Goal: Check status: Check status

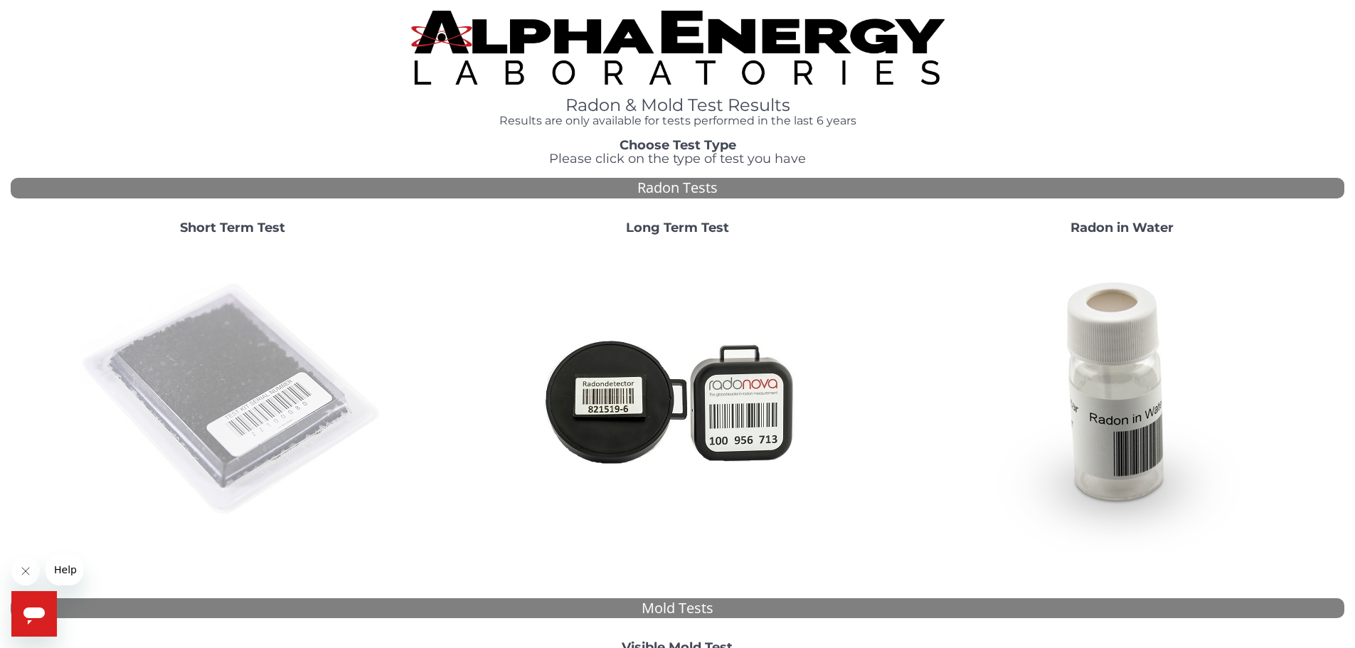
click at [170, 334] on img at bounding box center [233, 400] width 306 height 306
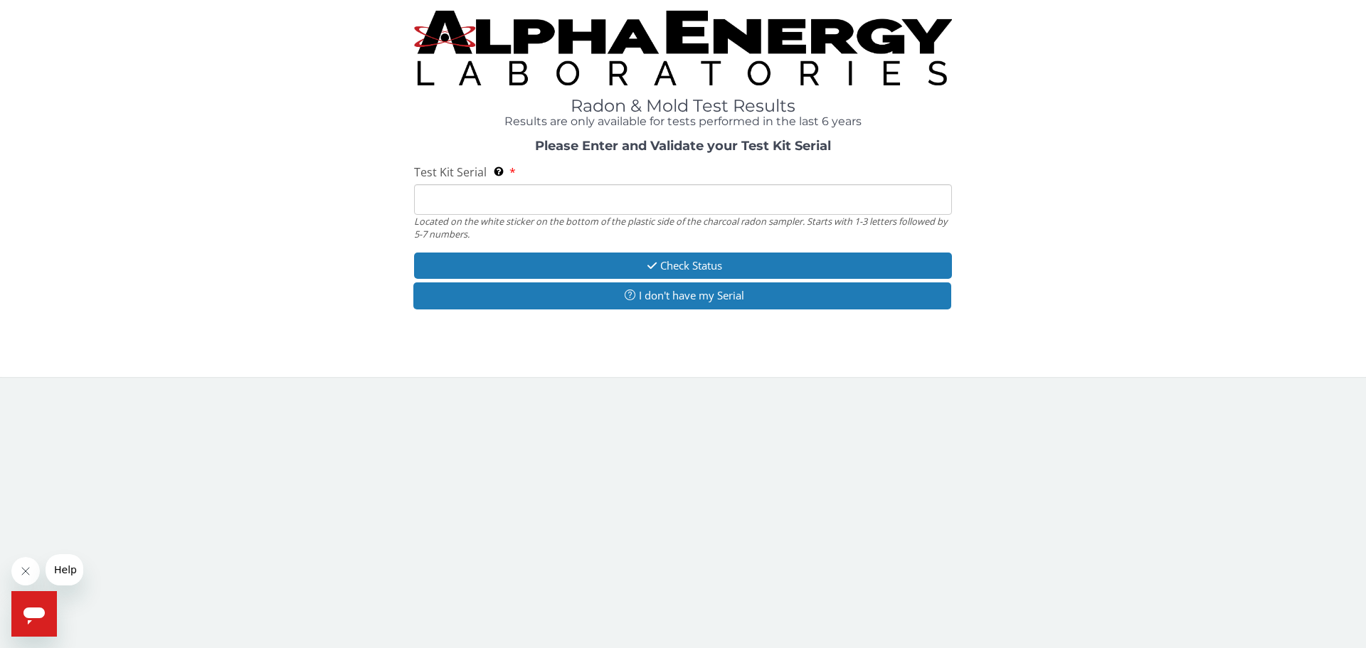
click at [508, 202] on input "Test Kit Serial Located on the white sticker on the bottom of the plastic side …" at bounding box center [683, 199] width 538 height 31
click at [489, 211] on input "Test Kit Serial Located on the white sticker on the bottom of the plastic side …" at bounding box center [683, 199] width 538 height 31
paste input "AA777248"
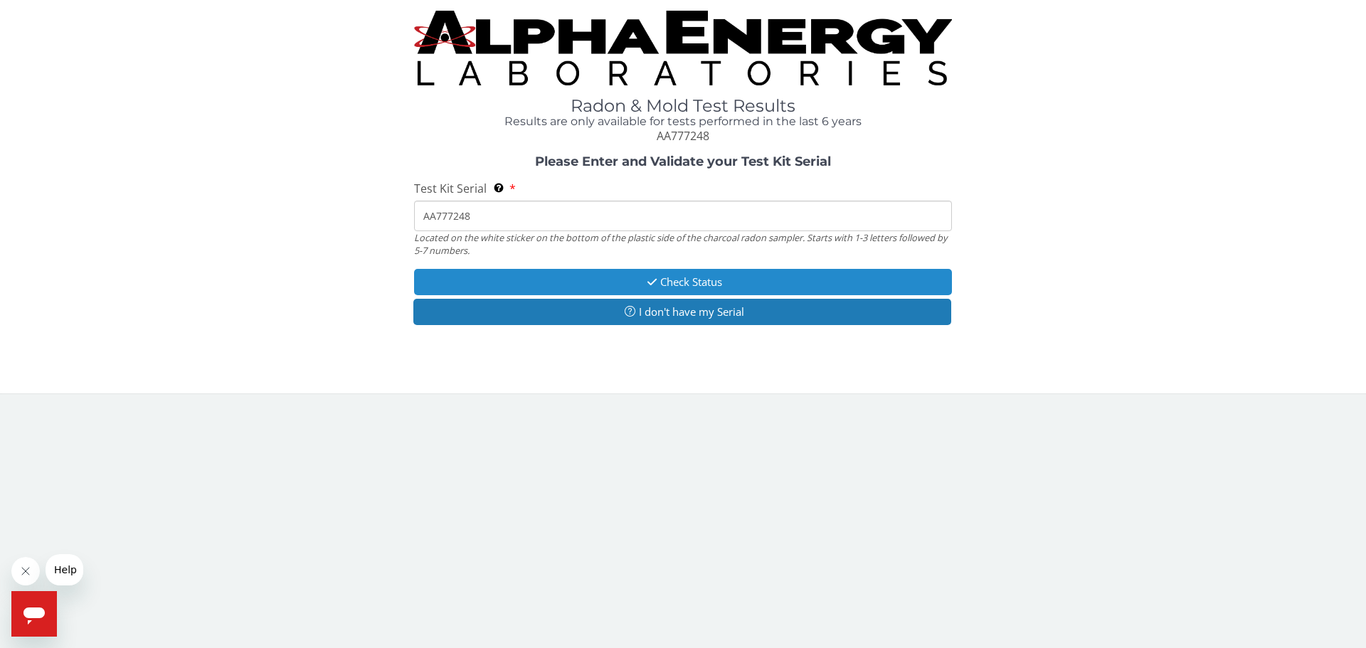
type input "AA777248"
click at [673, 274] on button "Check Status" at bounding box center [683, 282] width 538 height 26
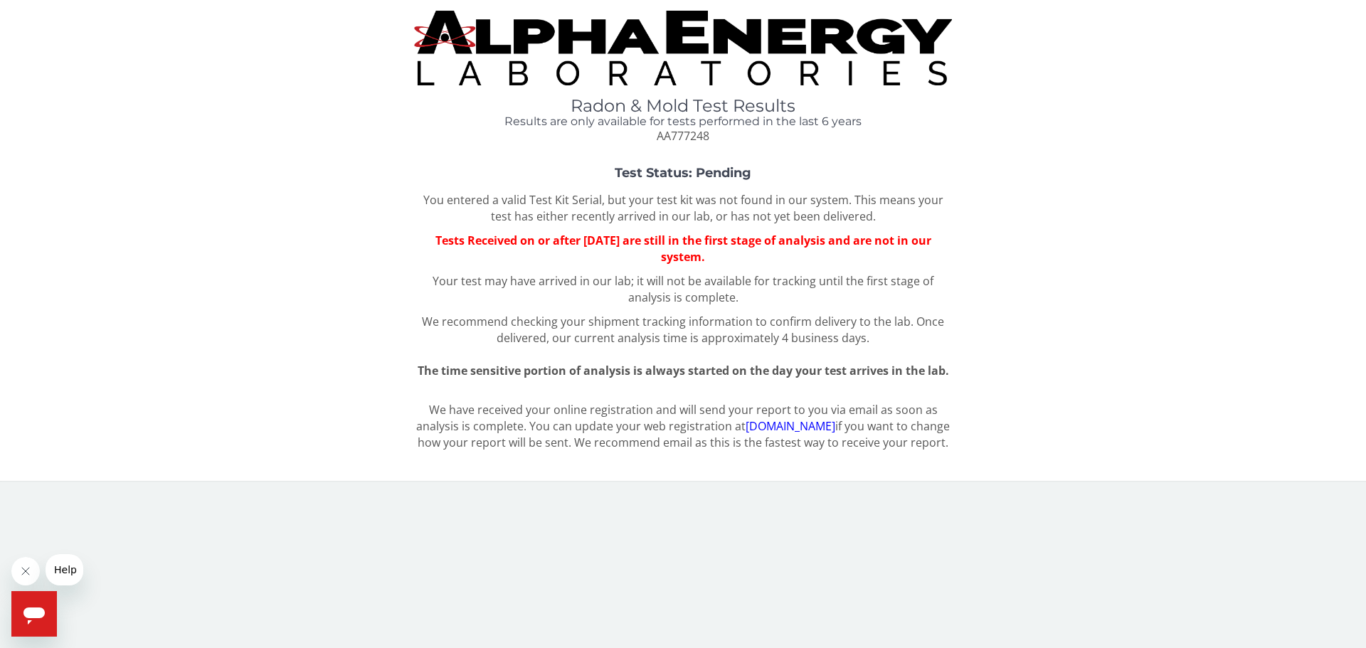
click at [654, 38] on img at bounding box center [683, 48] width 538 height 75
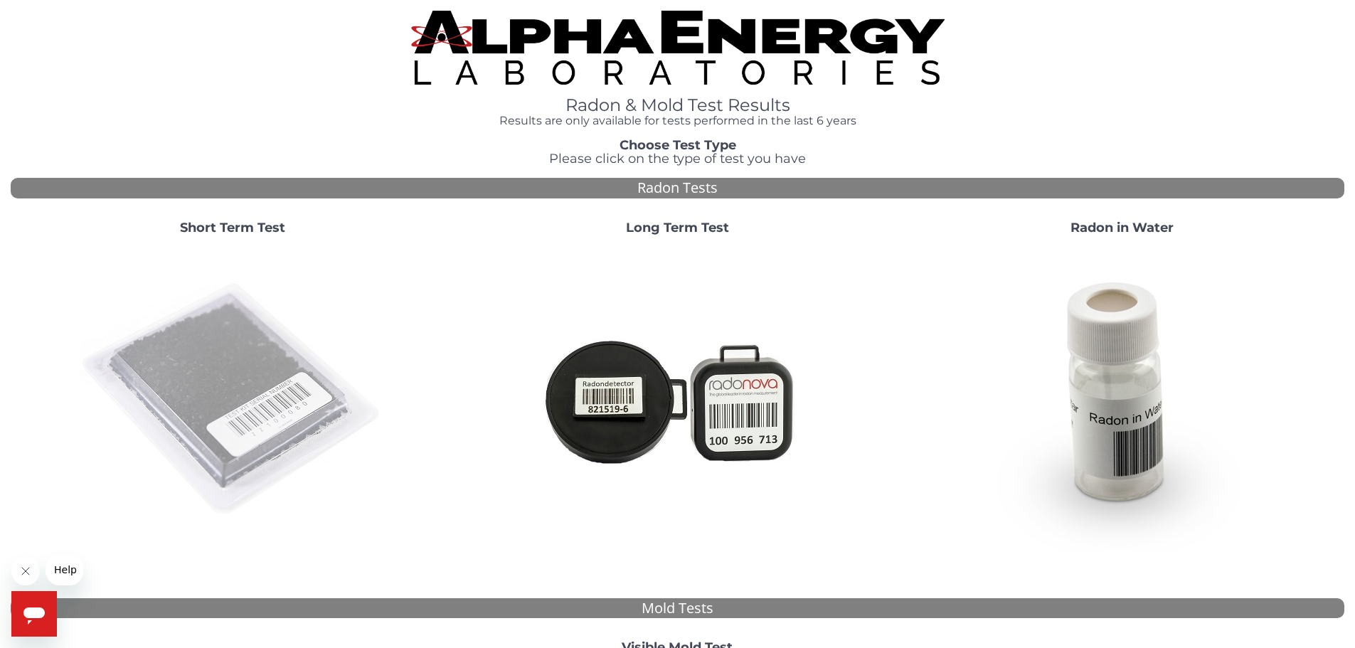
click at [293, 341] on img at bounding box center [233, 400] width 306 height 306
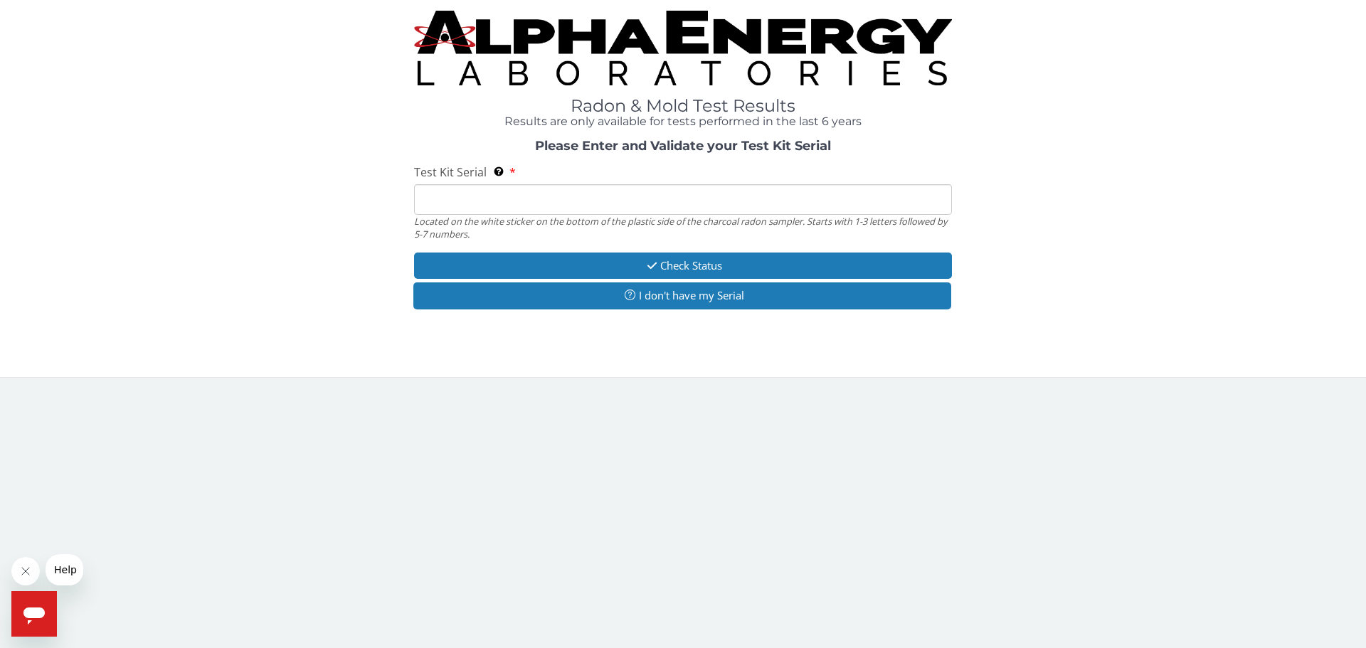
click at [638, 198] on input "Test Kit Serial Located on the white sticker on the bottom of the plastic side …" at bounding box center [683, 199] width 538 height 31
click at [651, 185] on input "Test Kit Serial Located on the white sticker on the bottom of the plastic side …" at bounding box center [683, 199] width 538 height 31
click at [685, 196] on input "Test Kit Serial Located on the white sticker on the bottom of the plastic side …" at bounding box center [683, 199] width 538 height 31
paste input "AA777249"
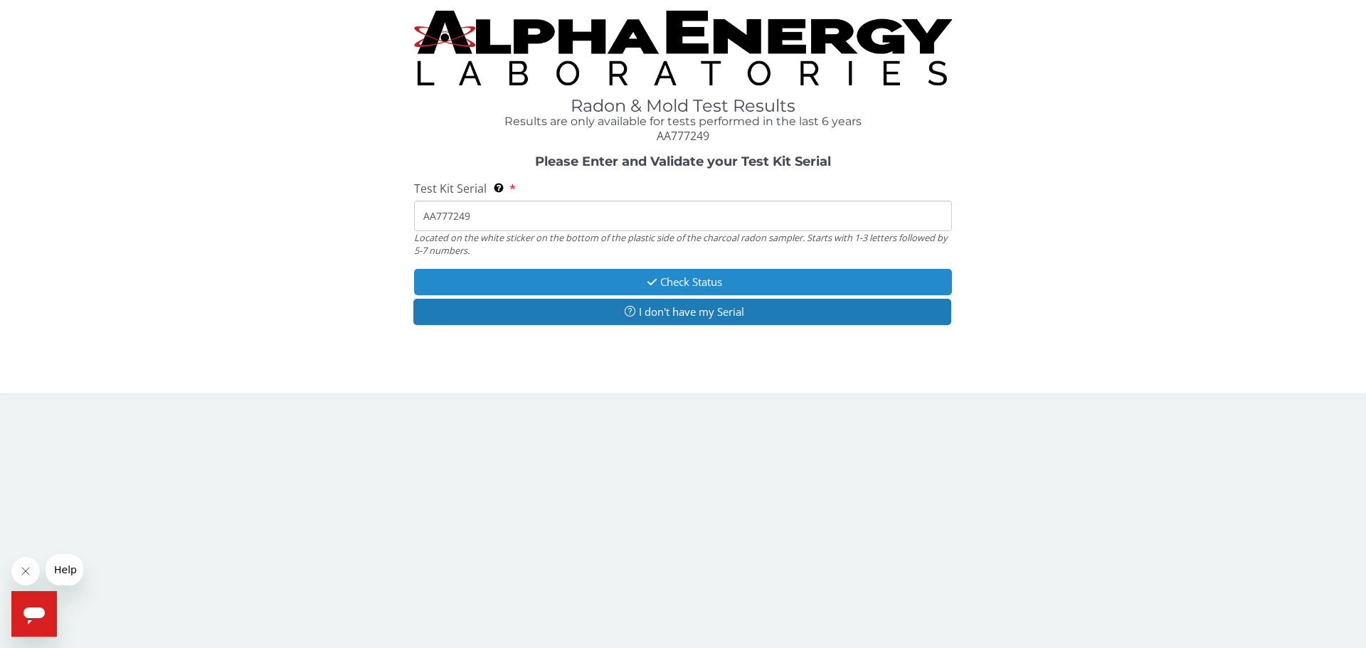
type input "AA777249"
click at [689, 272] on button "Check Status" at bounding box center [683, 282] width 538 height 26
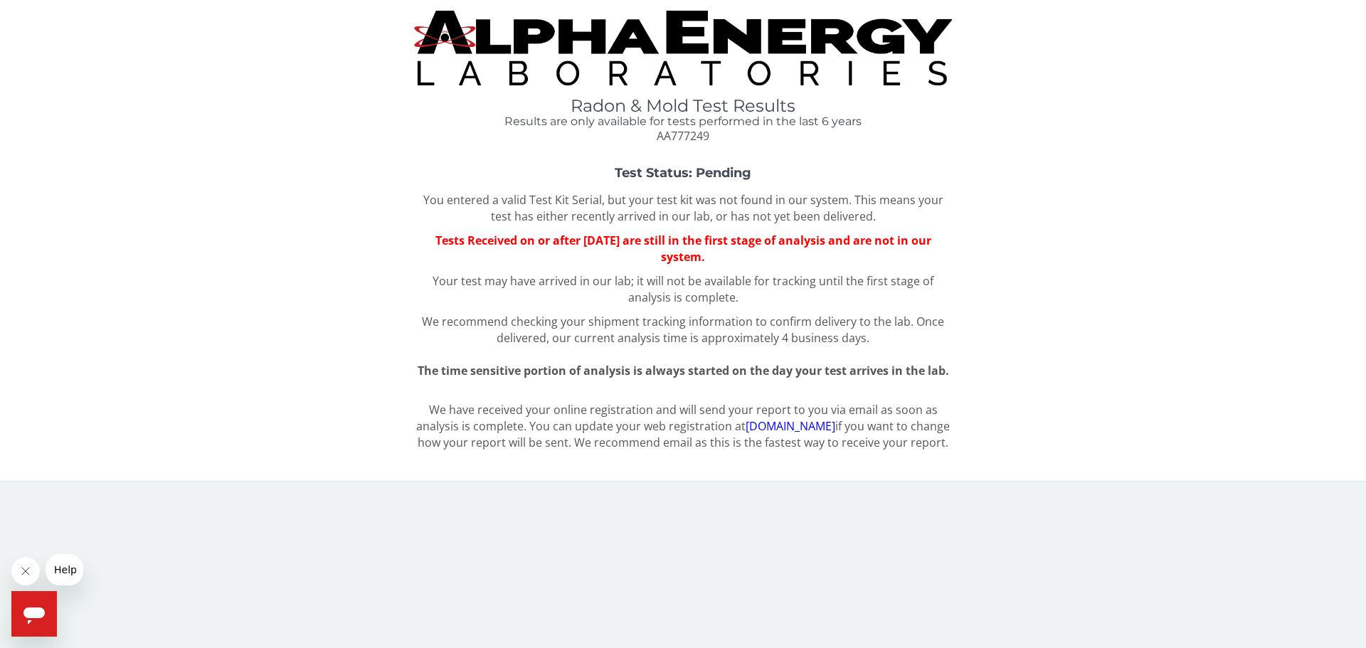
click at [767, 76] on img at bounding box center [683, 48] width 538 height 75
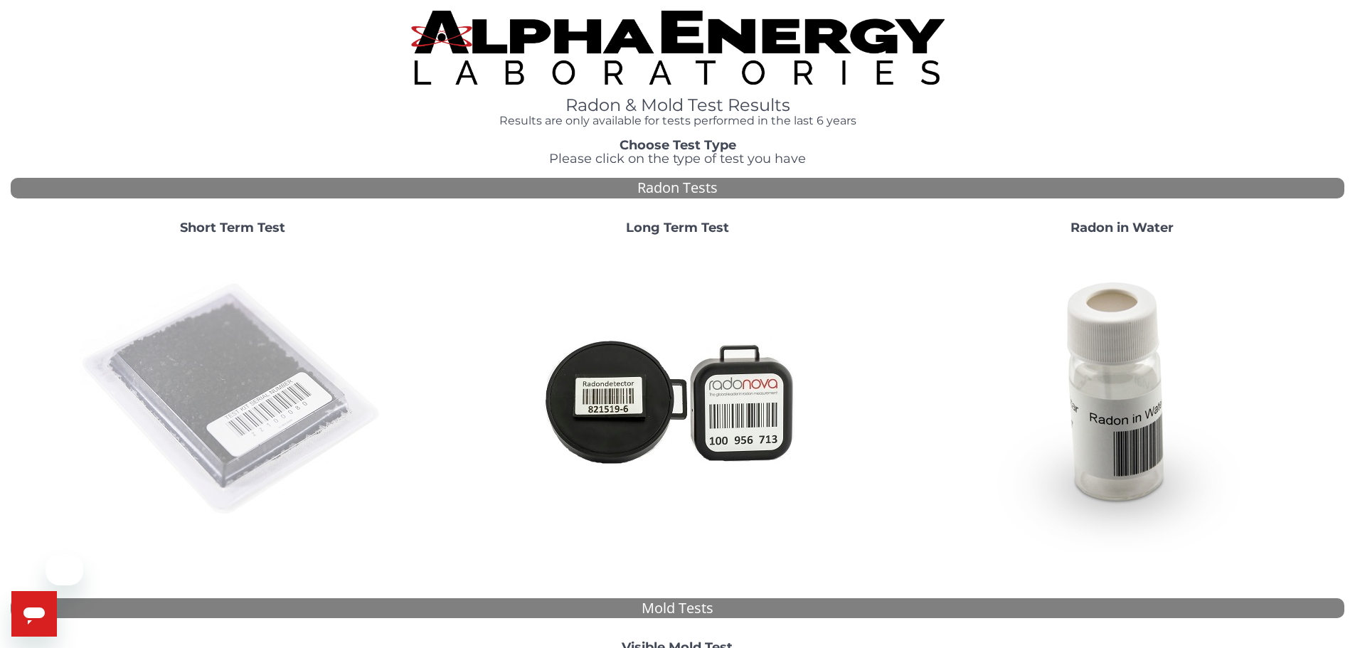
click at [284, 446] on img at bounding box center [233, 400] width 306 height 306
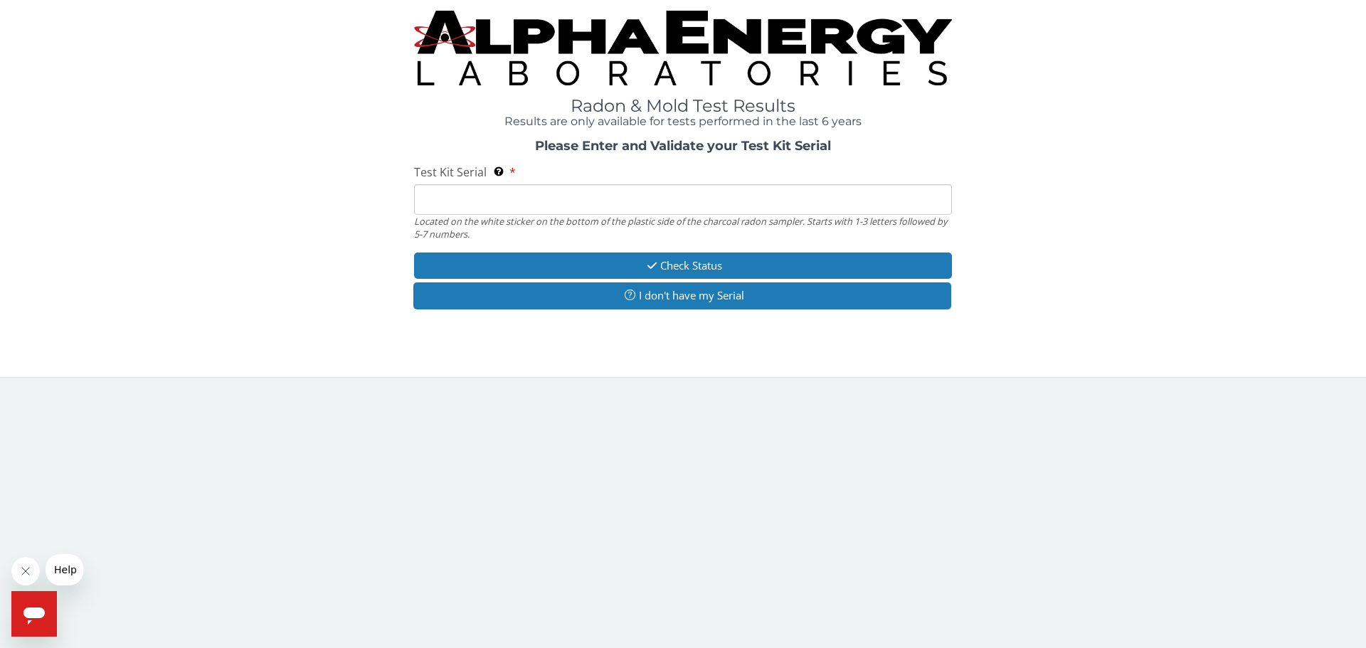
click at [699, 193] on input "Test Kit Serial Located on the white sticker on the bottom of the plastic side …" at bounding box center [683, 199] width 538 height 31
paste input "AA777250"
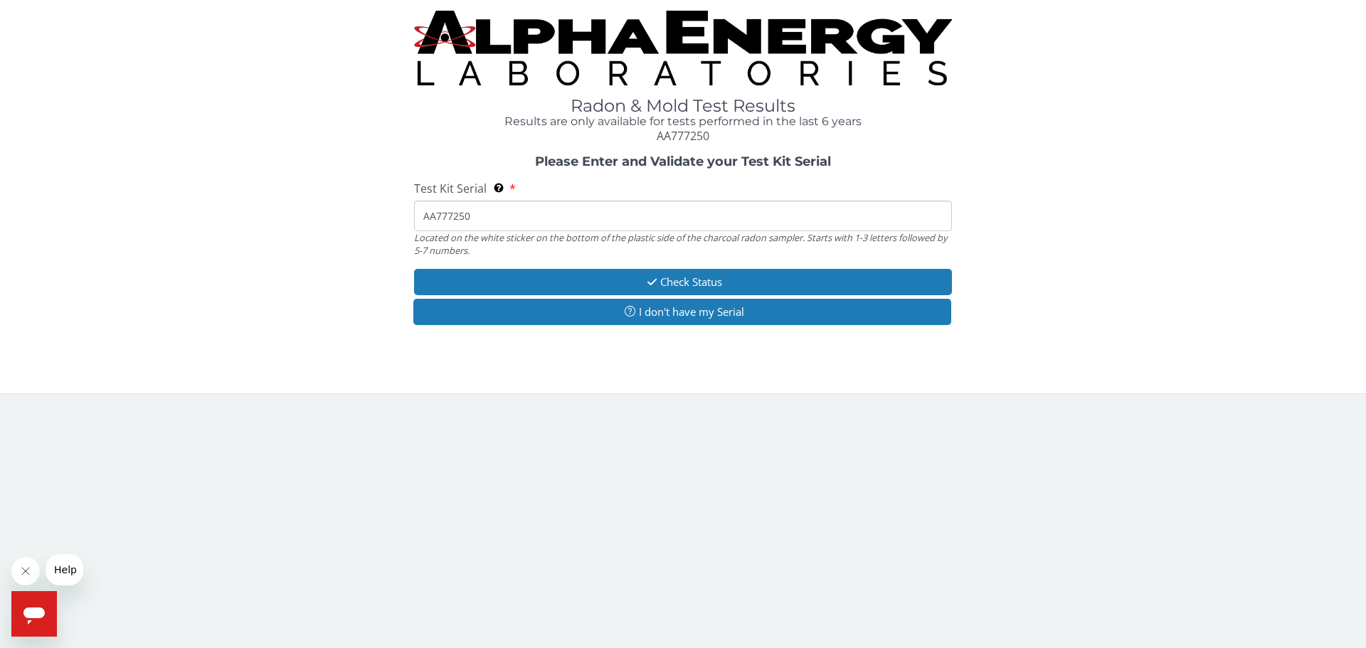
type input "AA777250"
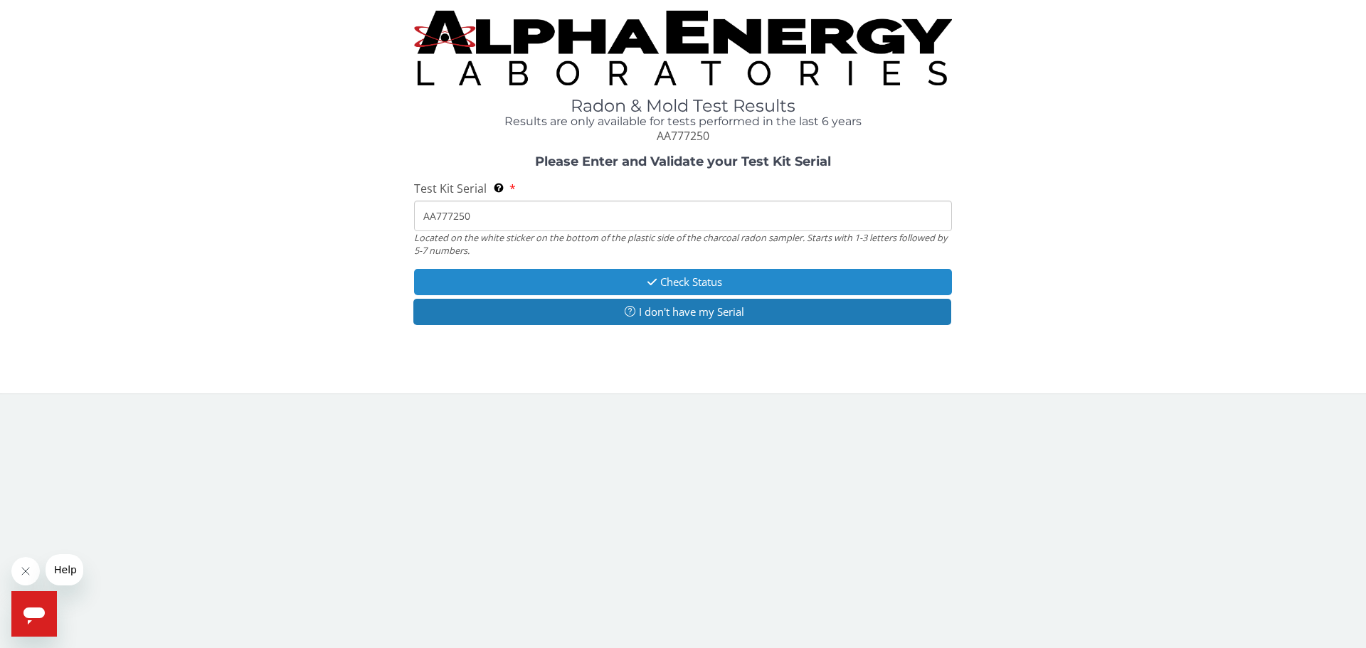
click at [700, 273] on button "Check Status" at bounding box center [683, 282] width 538 height 26
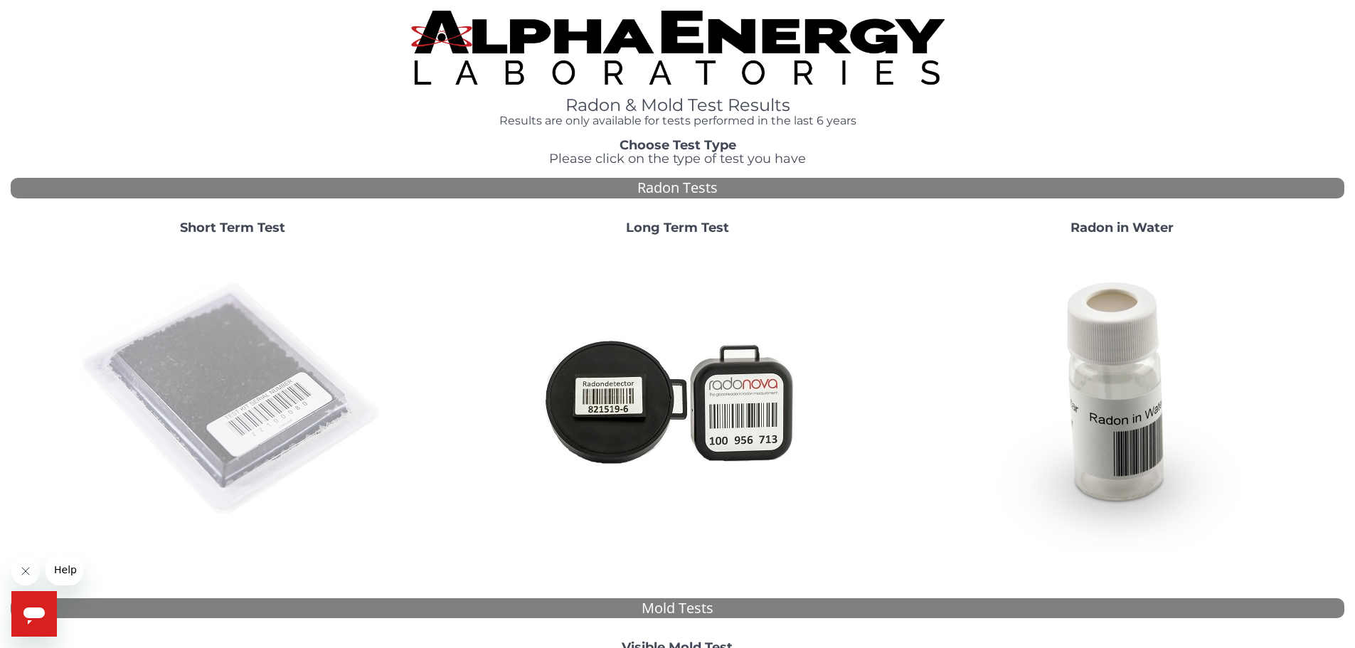
click at [280, 344] on img at bounding box center [233, 400] width 306 height 306
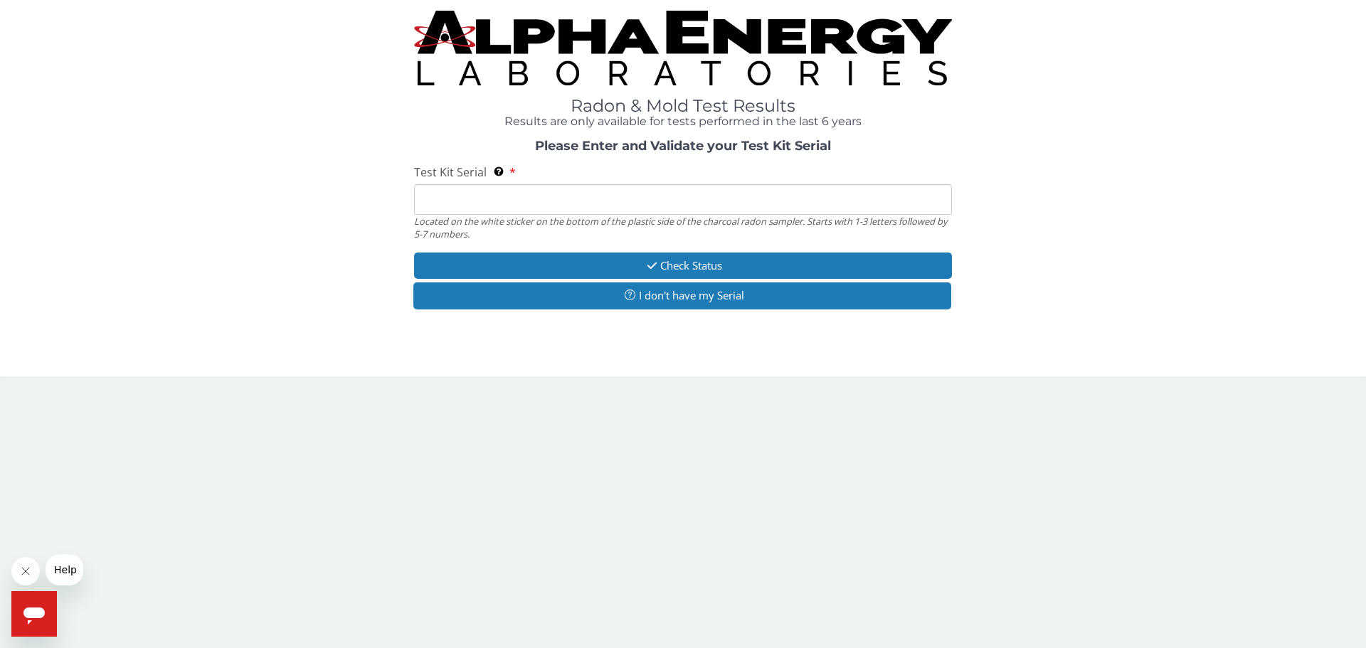
click at [688, 195] on input "Test Kit Serial Located on the white sticker on the bottom of the plastic side …" at bounding box center [683, 199] width 538 height 31
paste input "AA777251"
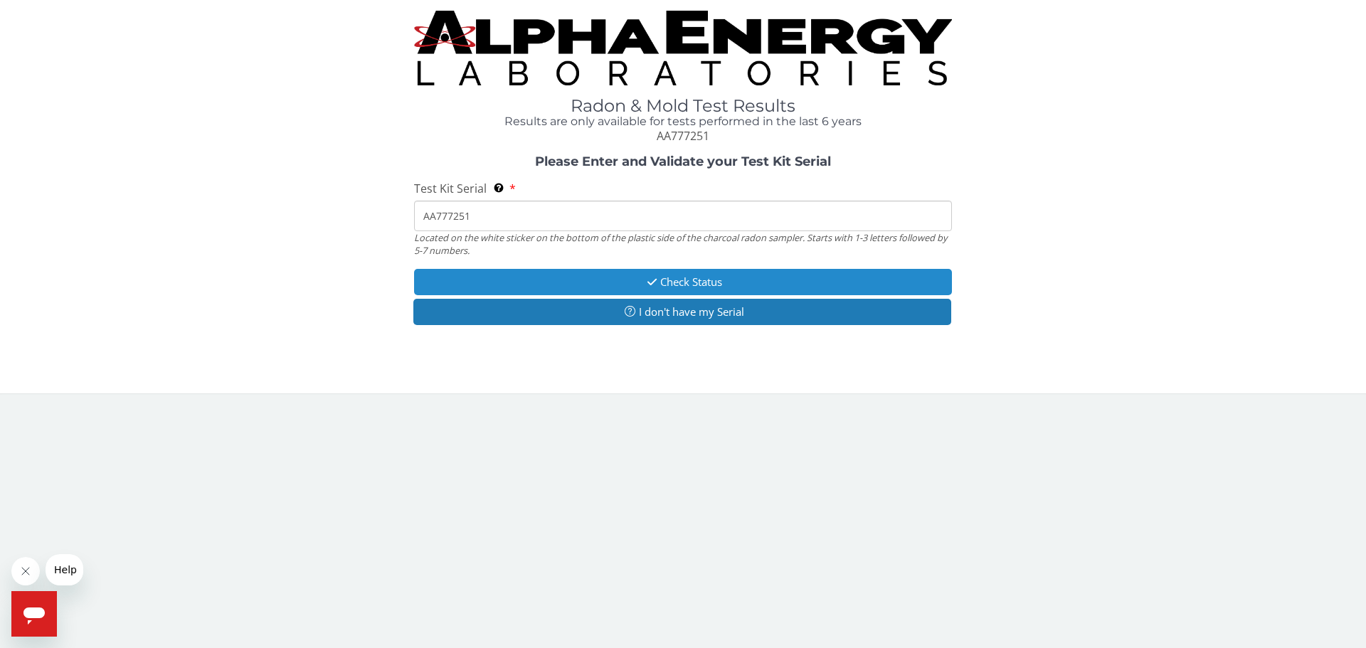
type input "AA777251"
click at [711, 278] on button "Check Status" at bounding box center [683, 282] width 538 height 26
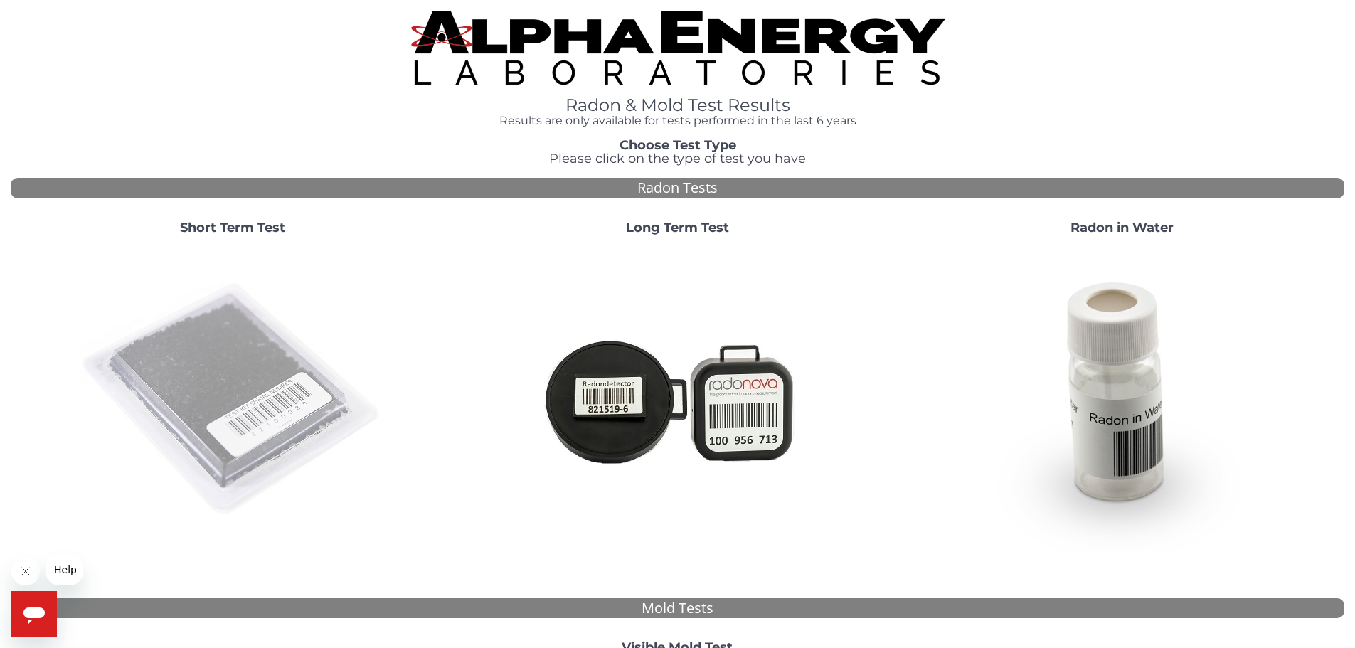
click at [206, 390] on img at bounding box center [233, 400] width 306 height 306
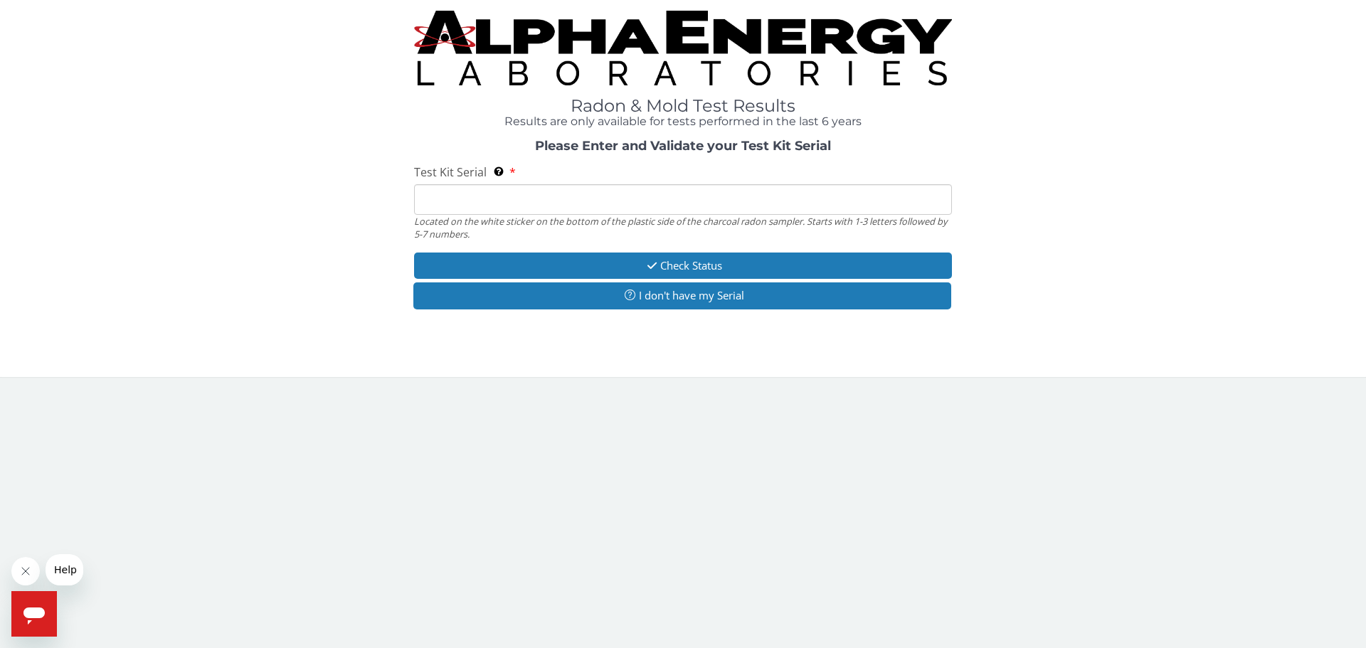
click at [532, 193] on input "Test Kit Serial Located on the white sticker on the bottom of the plastic side …" at bounding box center [683, 199] width 538 height 31
paste input "AA777252"
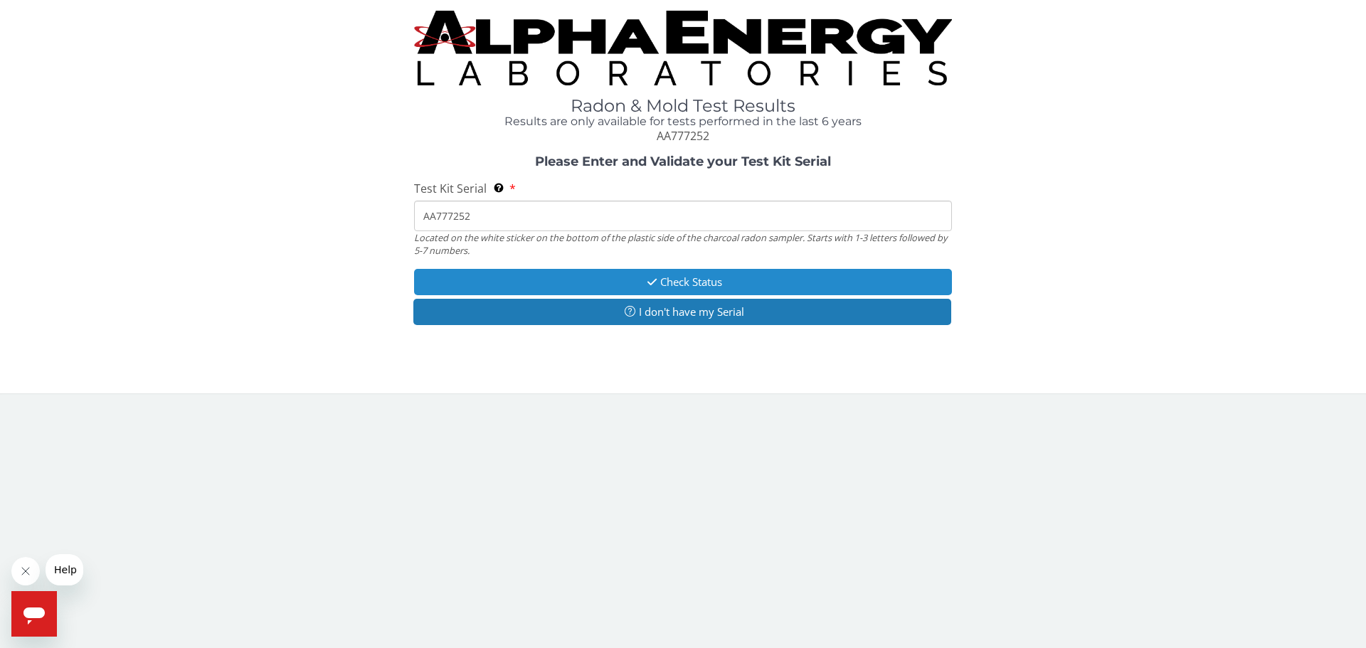
type input "AA777252"
click at [701, 282] on button "Check Status" at bounding box center [683, 282] width 538 height 26
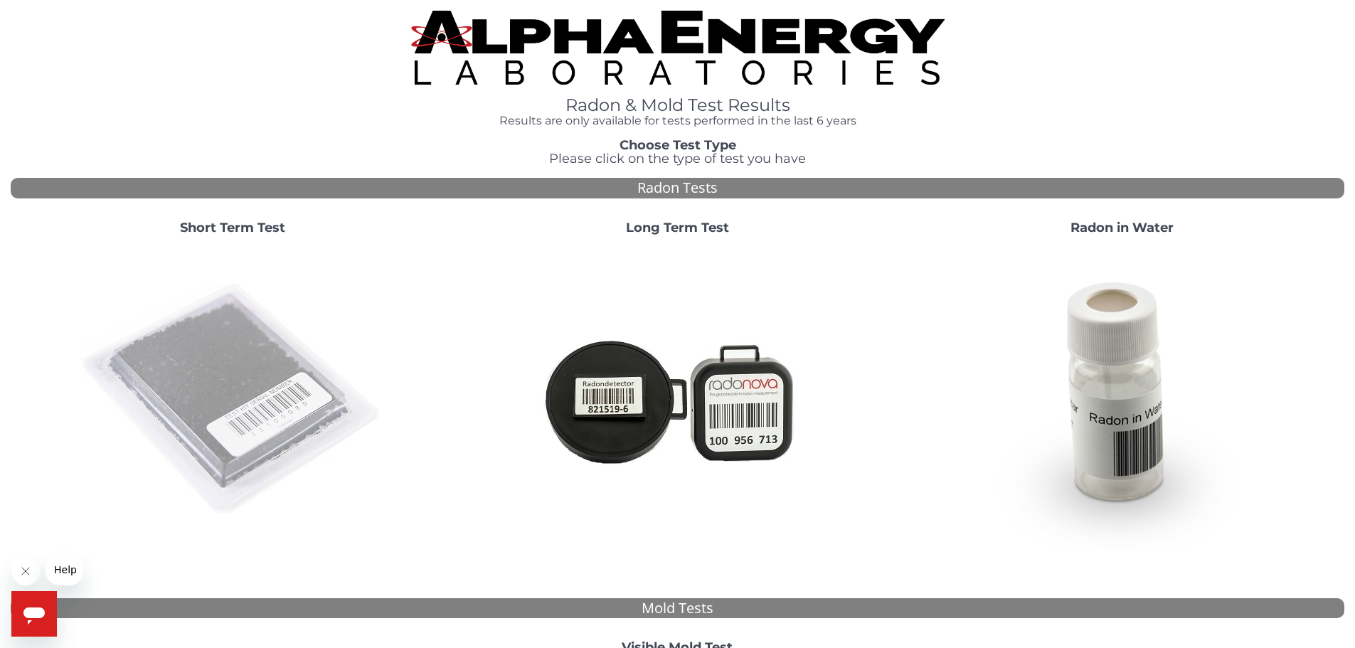
click at [327, 364] on img at bounding box center [233, 400] width 306 height 306
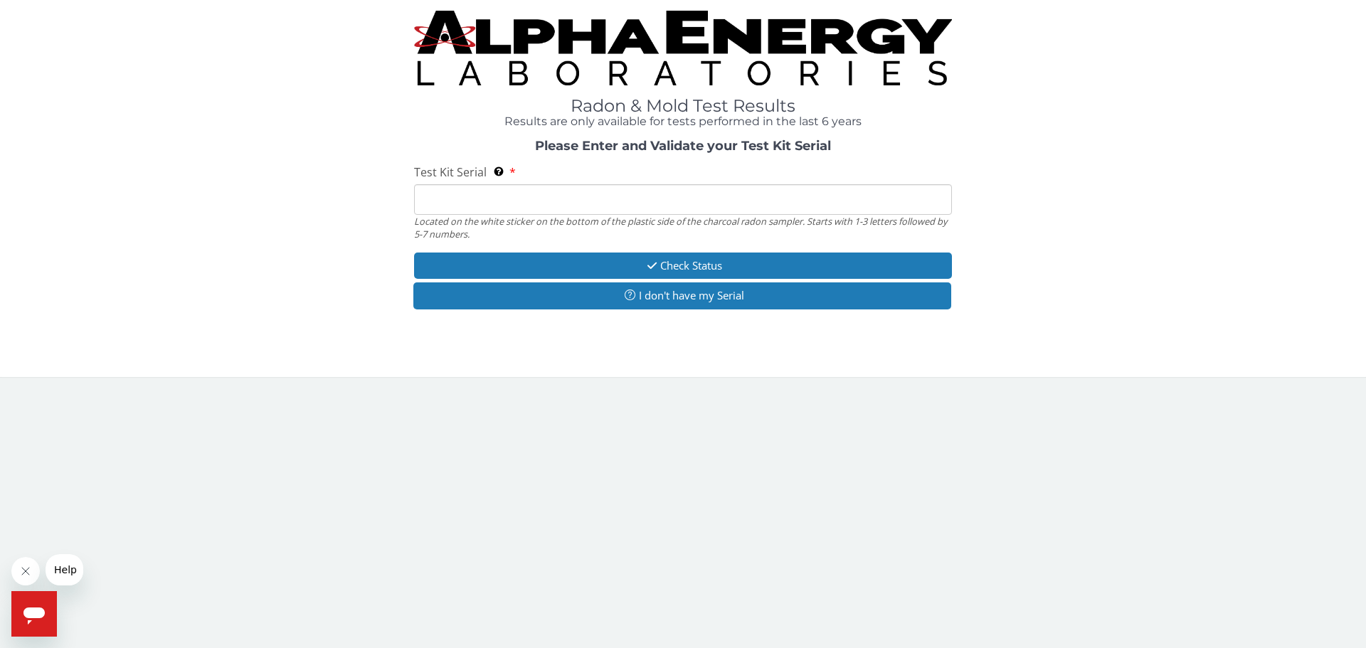
click at [582, 195] on input "Test Kit Serial Located on the white sticker on the bottom of the plastic side …" at bounding box center [683, 199] width 538 height 31
paste input "AA777253"
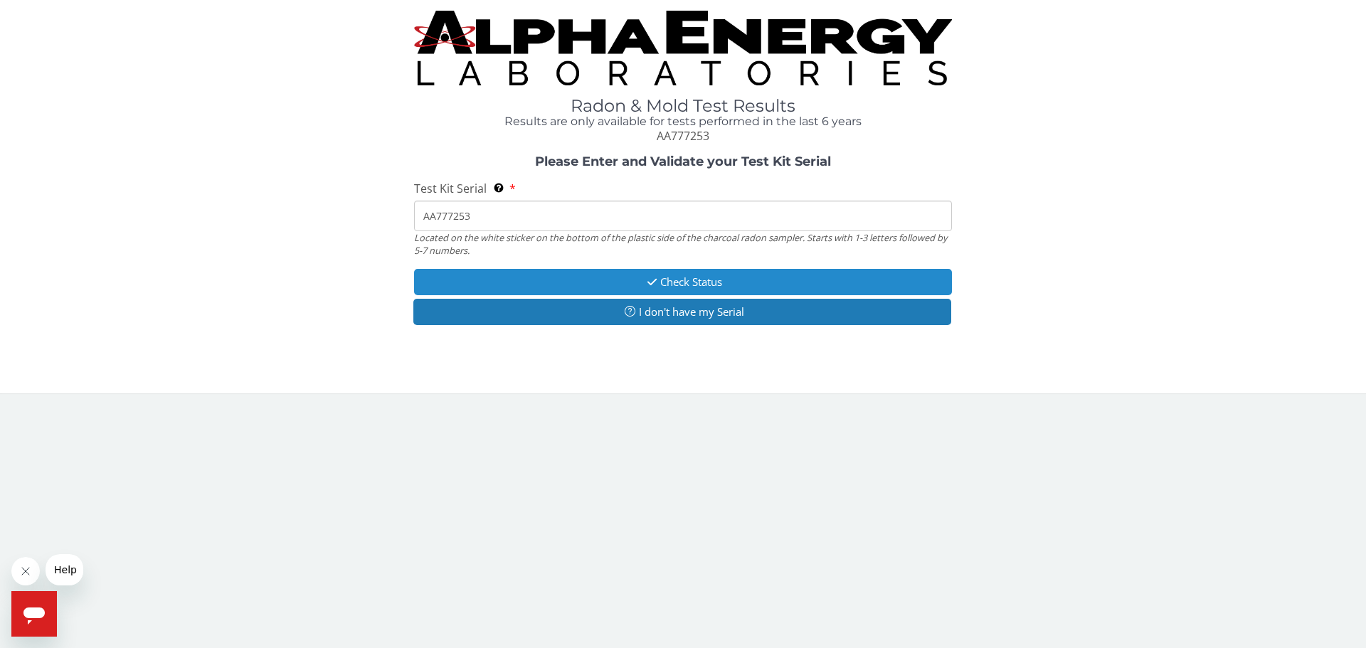
type input "AA777253"
click at [722, 283] on button "Check Status" at bounding box center [683, 282] width 538 height 26
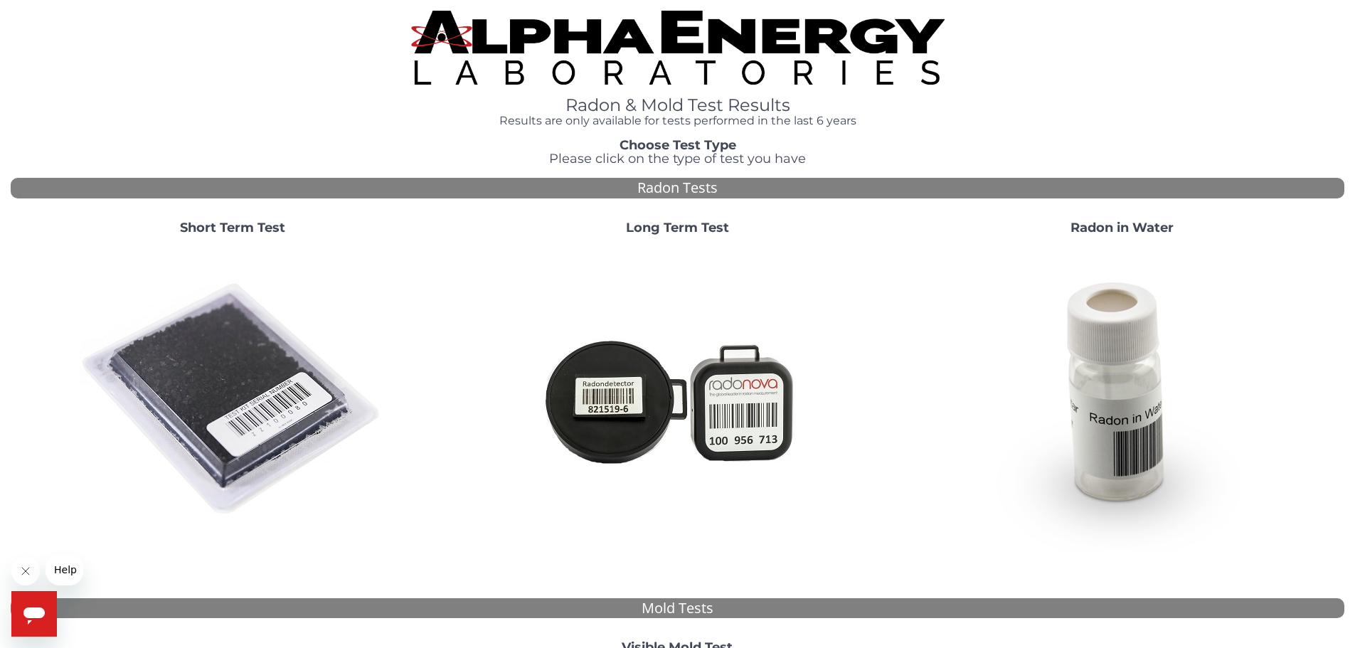
click at [269, 368] on img at bounding box center [233, 400] width 306 height 306
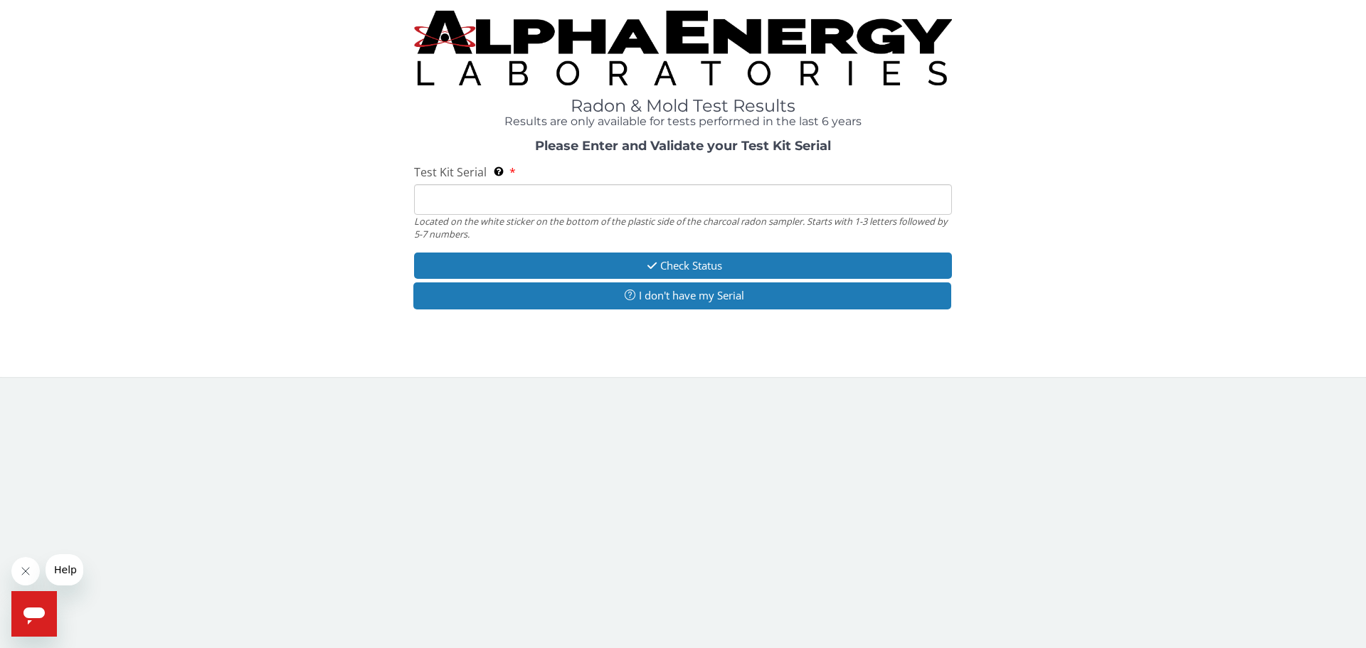
click at [721, 208] on input "Test Kit Serial Located on the white sticker on the bottom of the plastic side …" at bounding box center [683, 199] width 538 height 31
paste input "AA777254"
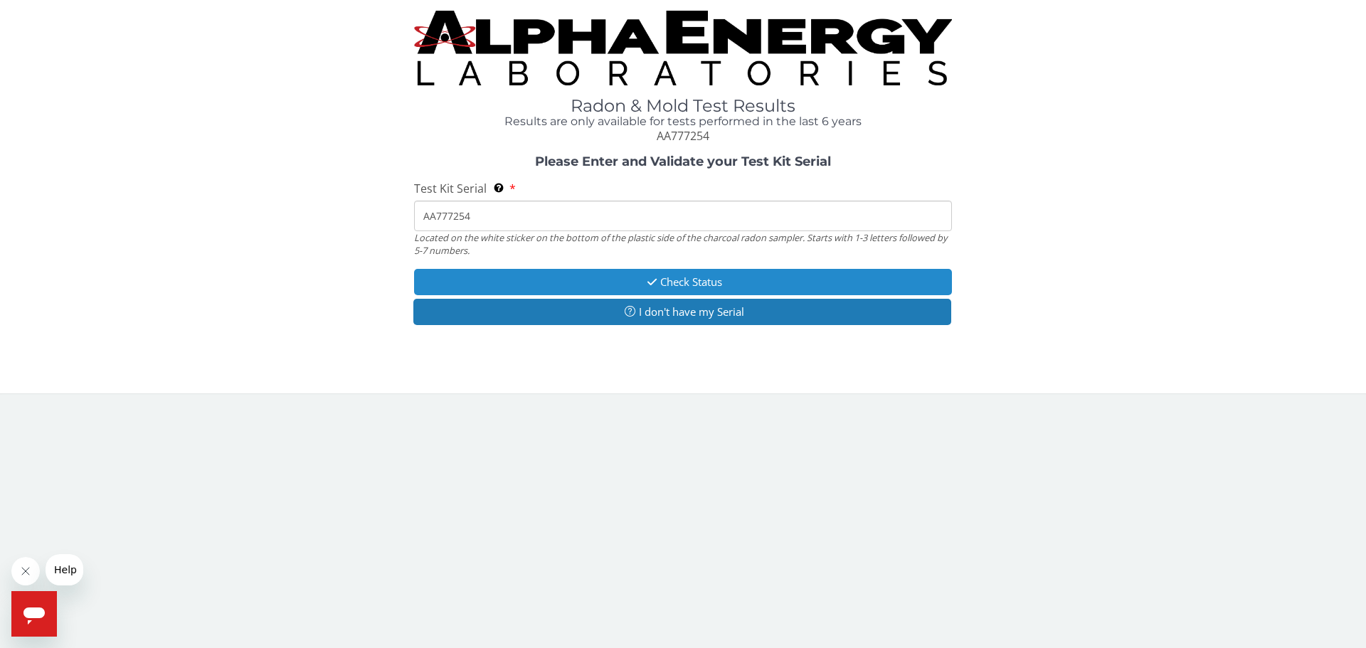
type input "AA777254"
click at [699, 280] on button "Check Status" at bounding box center [683, 282] width 538 height 26
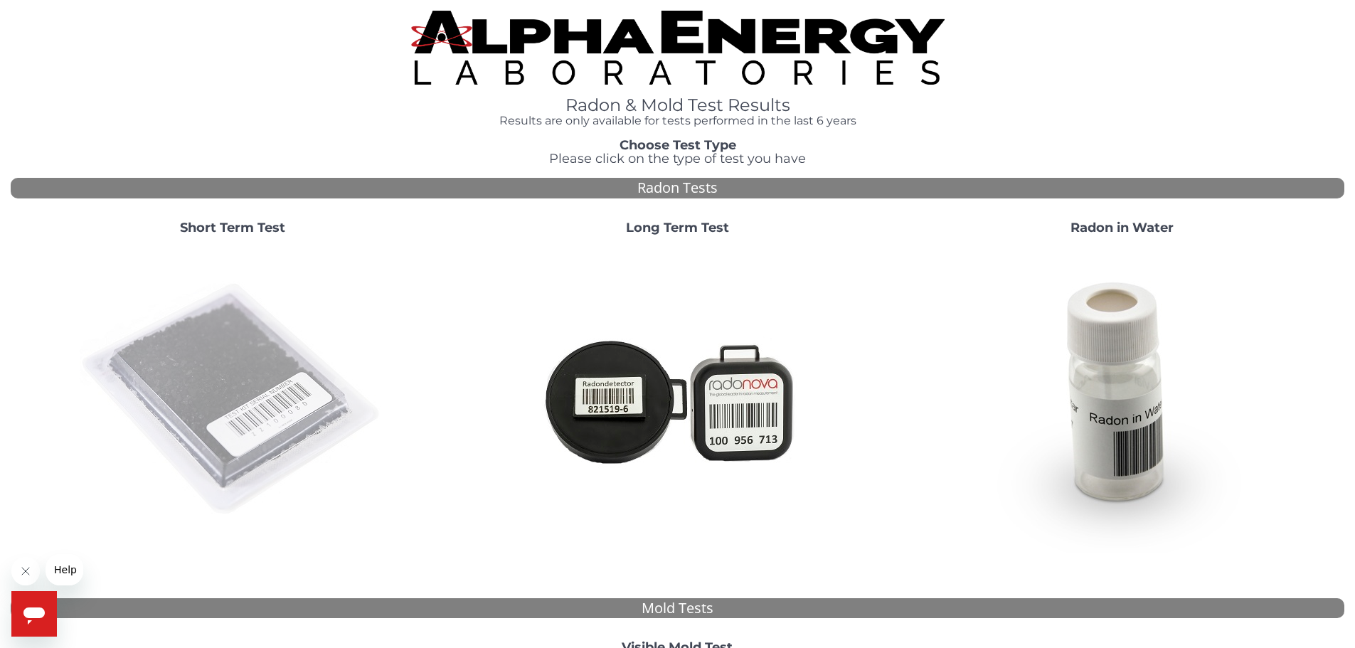
click at [225, 383] on img at bounding box center [233, 400] width 306 height 306
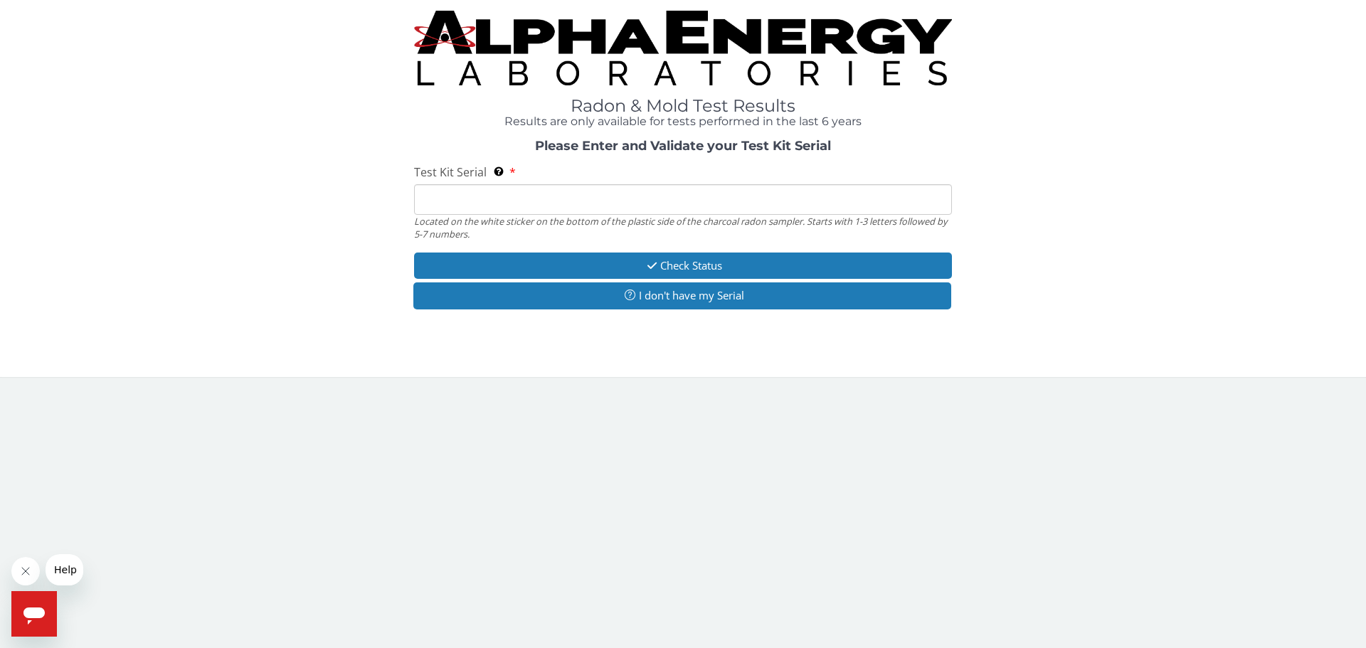
click at [701, 200] on input "Test Kit Serial Located on the white sticker on the bottom of the plastic side …" at bounding box center [683, 199] width 538 height 31
paste input "AA777255"
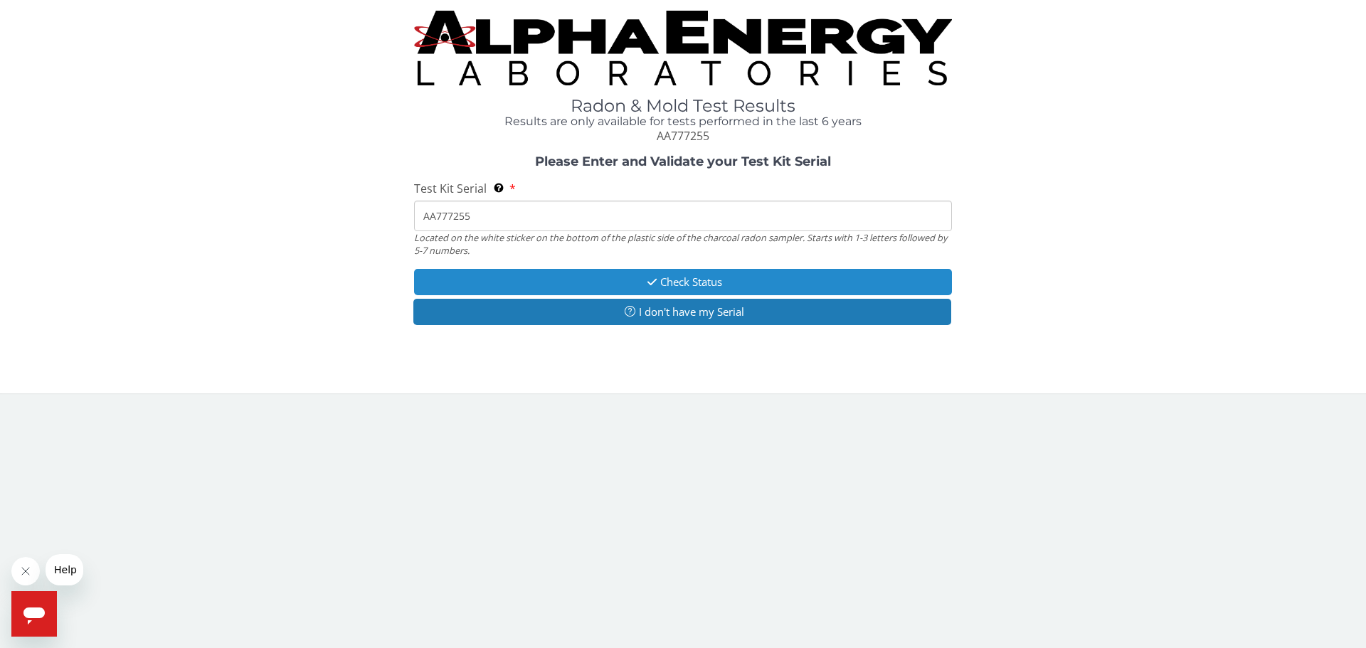
type input "AA777255"
click at [713, 280] on button "Check Status" at bounding box center [683, 282] width 538 height 26
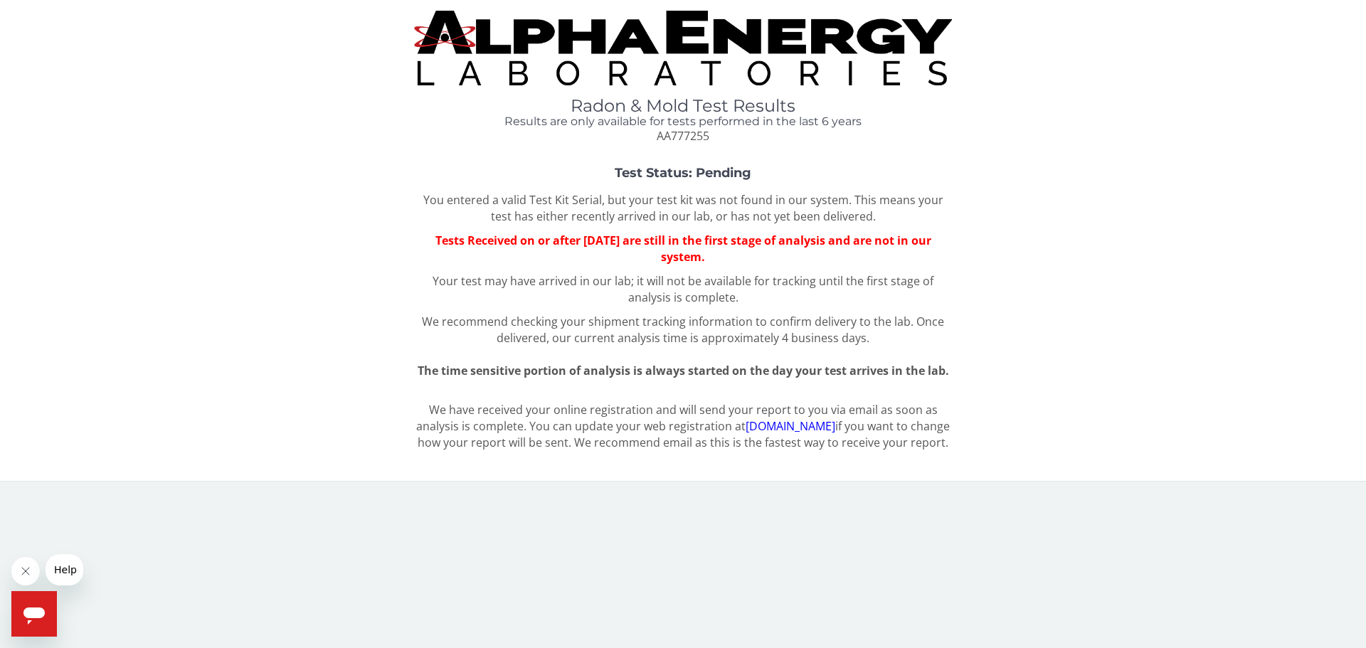
drag, startPoint x: 420, startPoint y: 235, endPoint x: 748, endPoint y: 257, distance: 328.7
click at [748, 257] on span "Tests Received on or after [DATE] are still in the first stage of analysis and …" at bounding box center [683, 249] width 496 height 32
click at [750, 257] on span "Tests Received on or after [DATE] are still in the first stage of analysis and …" at bounding box center [683, 249] width 496 height 32
click at [370, 286] on div "Test Status: Pending You entered a valid Test Kit Serial, but your test kit was…" at bounding box center [683, 272] width 1344 height 213
